Goal: Task Accomplishment & Management: Use online tool/utility

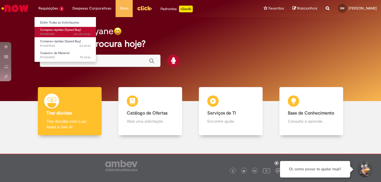
click at [52, 29] on span "Compras rápidas (Speed Buy)" at bounding box center [60, 30] width 41 height 4
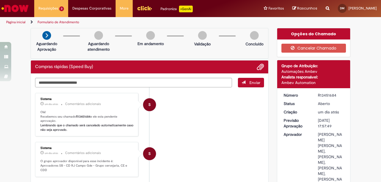
drag, startPoint x: 165, startPoint y: 121, endPoint x: 41, endPoint y: 102, distance: 124.4
click at [41, 102] on li "S Sistema um dia atrás um dia atrás Comentários adicionais Olá! Recebemos seu c…" at bounding box center [149, 115] width 229 height 44
click at [174, 131] on li "S Sistema um dia atrás um dia atrás Comentários adicionais Olá! Recebemos seu c…" at bounding box center [149, 115] width 229 height 44
drag, startPoint x: 174, startPoint y: 131, endPoint x: 39, endPoint y: 95, distance: 139.8
click at [39, 95] on ul "S Sistema um dia atrás um dia atrás Comentários adicionais Olá! Recebemos seu c…" at bounding box center [149, 178] width 229 height 182
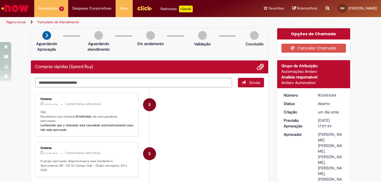
drag, startPoint x: 39, startPoint y: 95, endPoint x: 55, endPoint y: 97, distance: 16.3
click at [55, 97] on div "Sistema um dia atrás um dia atrás Comentários adicionais Olá! Recebemos seu cha…" at bounding box center [87, 115] width 100 height 40
